Goal: Information Seeking & Learning: Check status

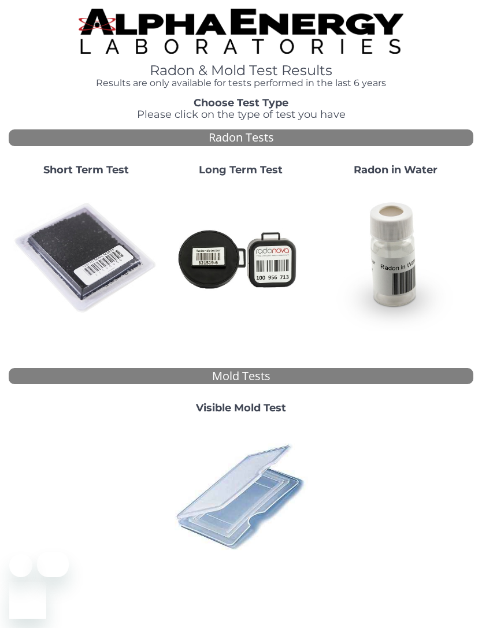
click at [101, 244] on img at bounding box center [86, 258] width 146 height 146
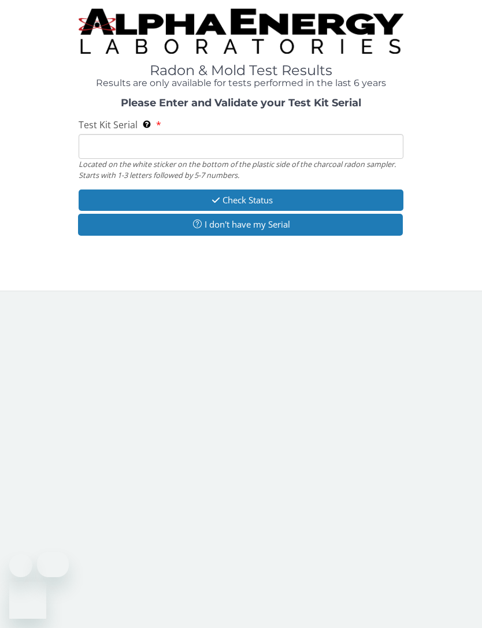
click at [239, 154] on input "Test Kit Serial Located on the white sticker on the bottom of the plastic side …" at bounding box center [241, 146] width 325 height 25
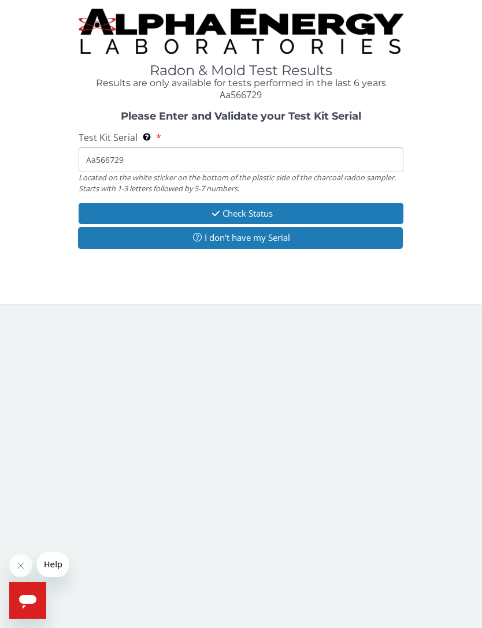
type input "Aa566729"
click at [279, 209] on button "Check Status" at bounding box center [241, 213] width 325 height 21
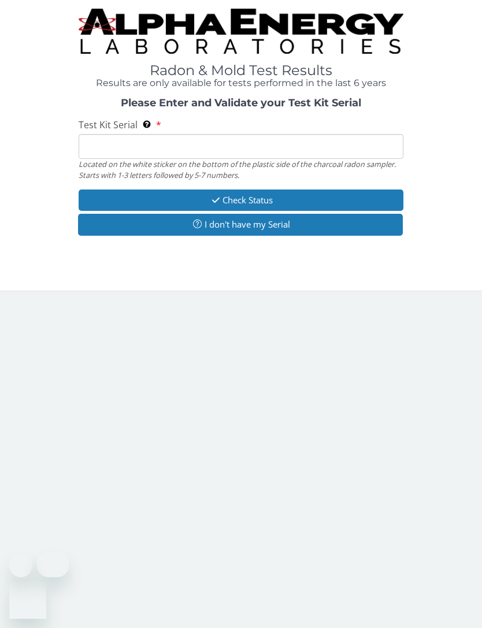
click at [289, 225] on button "I don't have my Serial" at bounding box center [240, 224] width 325 height 21
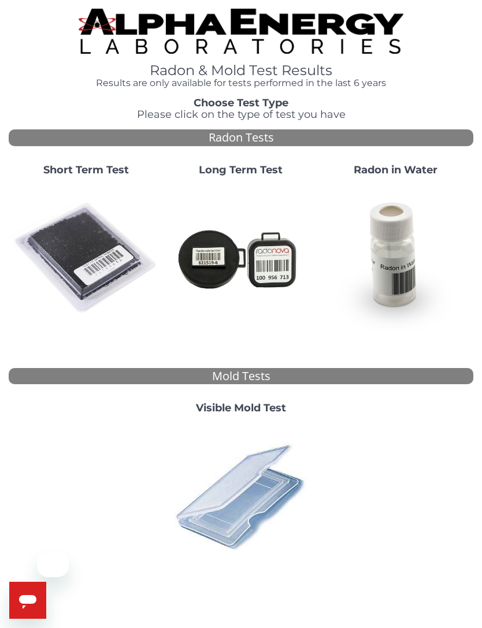
click at [98, 260] on img at bounding box center [86, 258] width 146 height 146
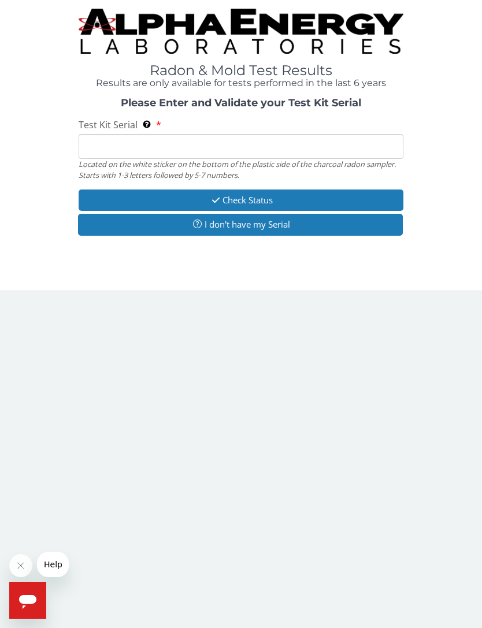
click at [241, 150] on input "Test Kit Serial Located on the white sticker on the bottom of the plastic side …" at bounding box center [241, 146] width 325 height 25
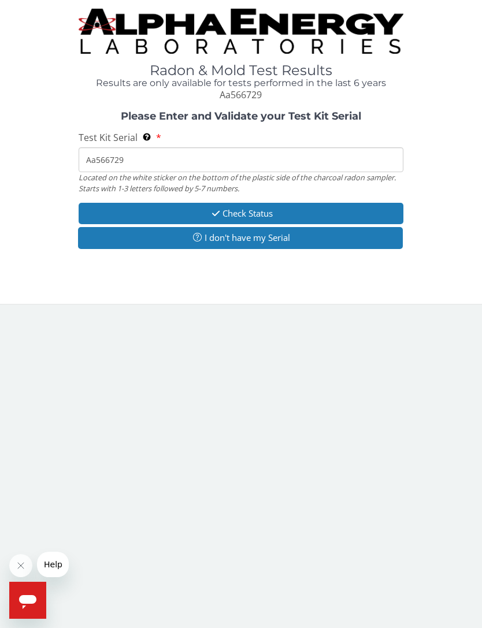
type input "Aa566729"
click at [273, 212] on button "Check Status" at bounding box center [241, 213] width 325 height 21
